Goal: Go to known website: Go to known website

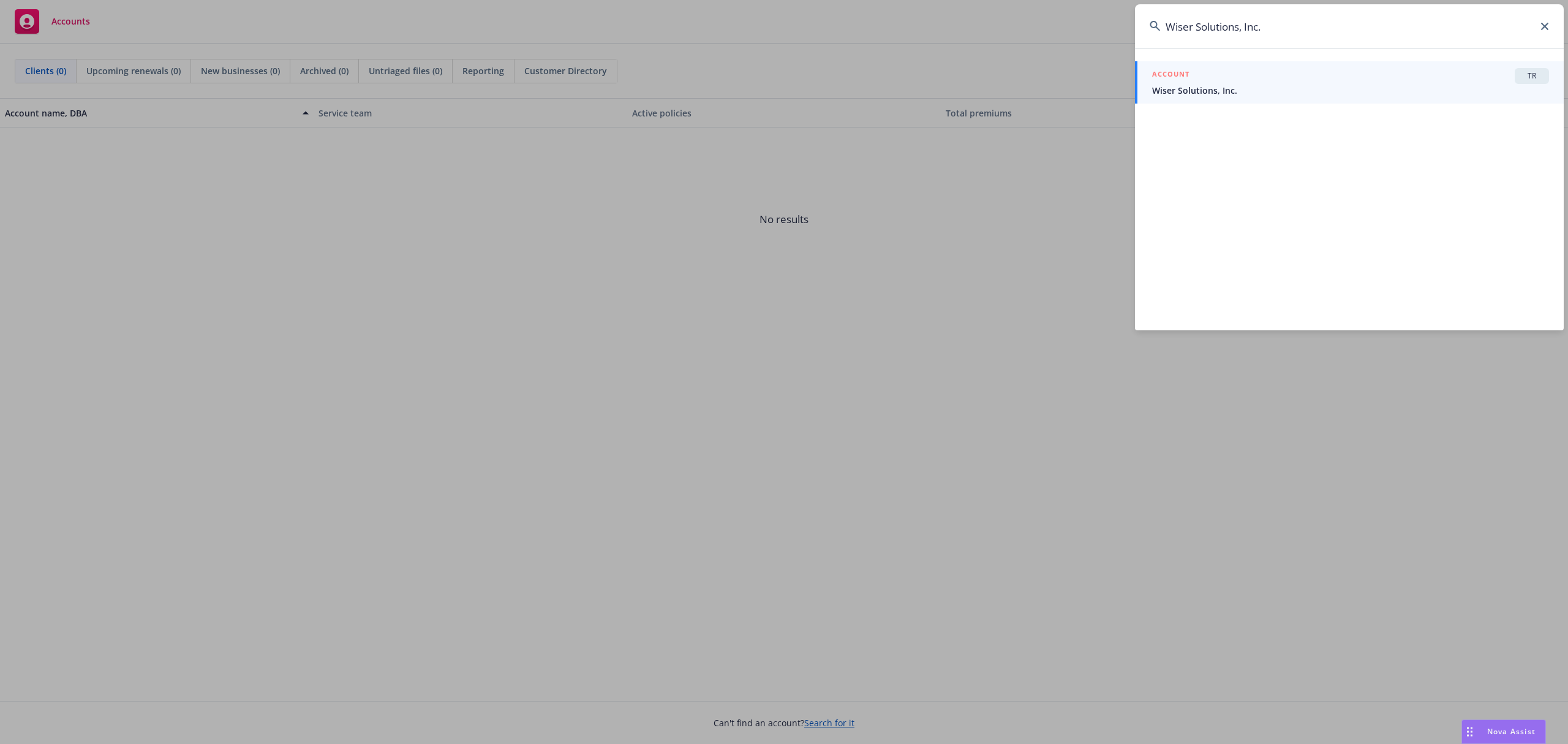
type input "Wiser Solutions, Inc."
click at [1228, 87] on span "Wiser Solutions, Inc." at bounding box center [1350, 90] width 397 height 13
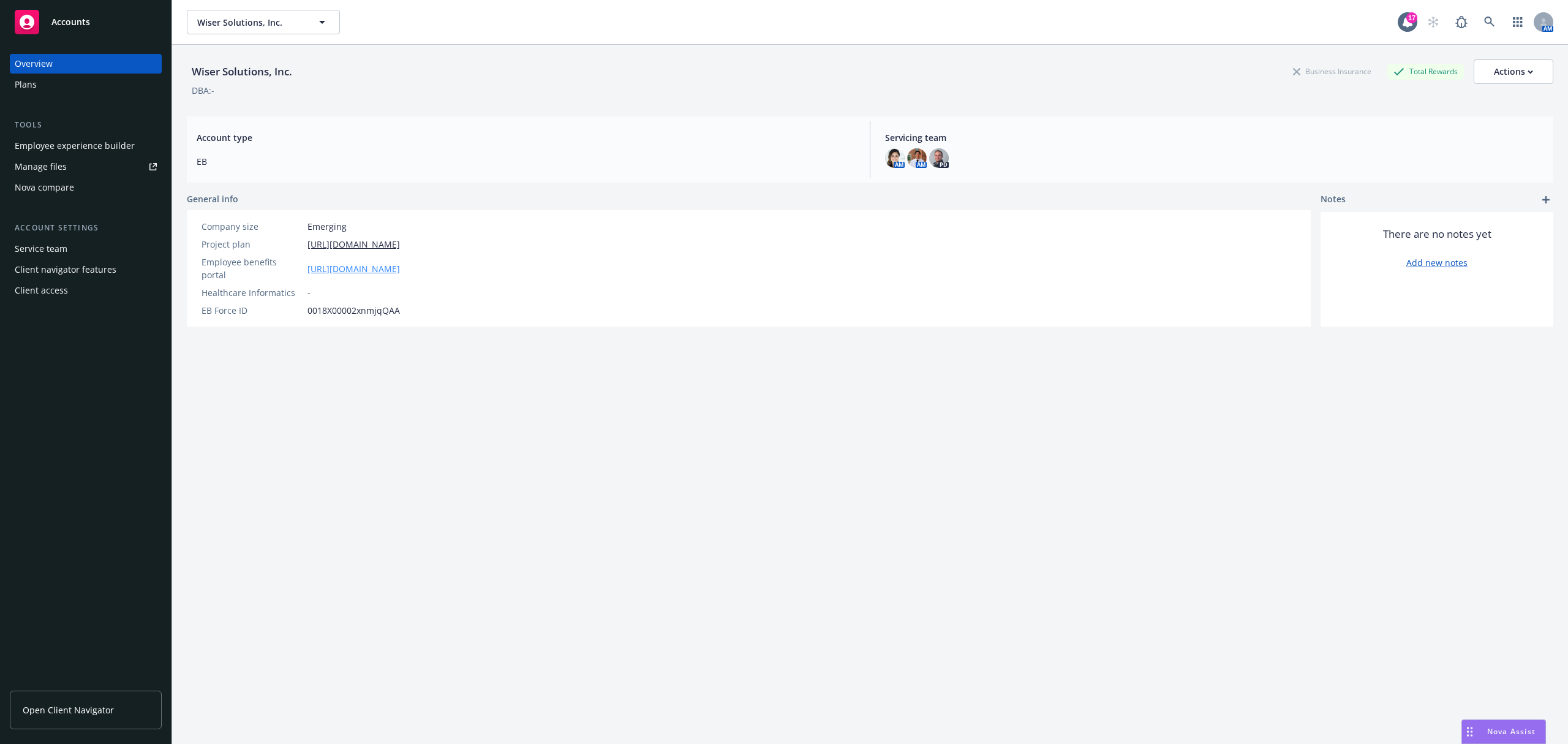
click at [400, 262] on link "[URL][DOMAIN_NAME]" at bounding box center [354, 269] width 92 height 13
